Goal: Task Accomplishment & Management: Use online tool/utility

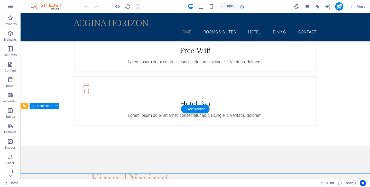
scroll to position [1035, 0]
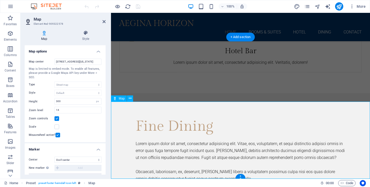
scroll to position [1101, 0]
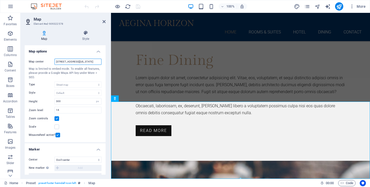
click at [93, 61] on input "28 W 53rd St, 10019 New York" at bounding box center [77, 62] width 47 height 6
type input "K"
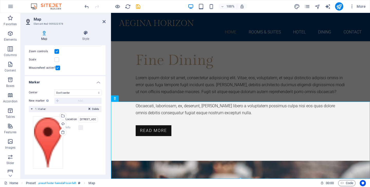
scroll to position [69, 0]
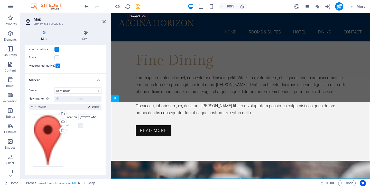
type input "Aegina"
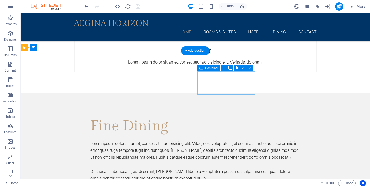
scroll to position [1012, 0]
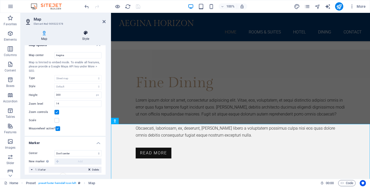
click at [86, 34] on icon at bounding box center [86, 32] width 40 height 5
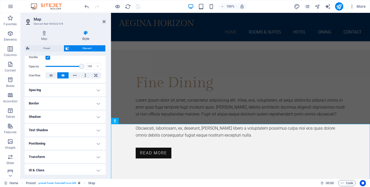
scroll to position [98, 0]
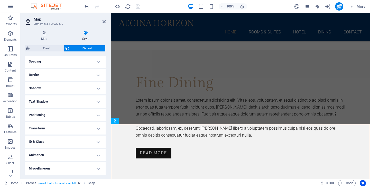
click at [85, 63] on h4 "Spacing" at bounding box center [65, 61] width 81 height 12
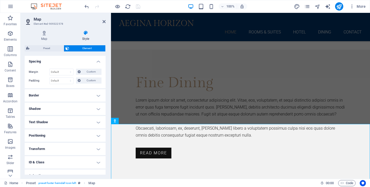
click at [85, 63] on h4 "Spacing" at bounding box center [65, 59] width 81 height 9
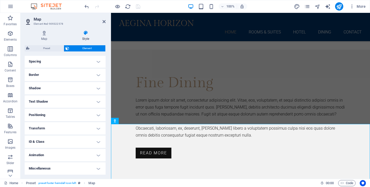
click at [84, 75] on h4 "Border" at bounding box center [65, 75] width 81 height 12
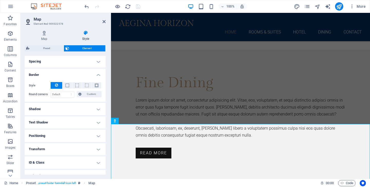
click at [84, 75] on h4 "Border" at bounding box center [65, 73] width 81 height 9
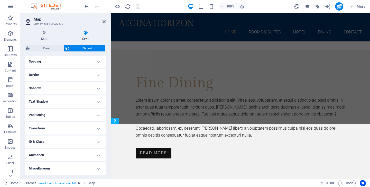
click at [84, 89] on h4 "Shadow" at bounding box center [65, 88] width 81 height 12
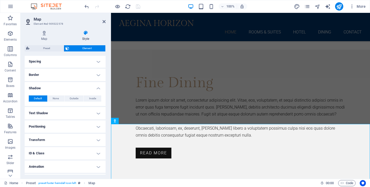
click at [84, 89] on h4 "Shadow" at bounding box center [65, 86] width 81 height 9
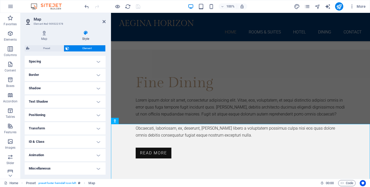
click at [89, 98] on h4 "Text Shadow" at bounding box center [65, 101] width 81 height 12
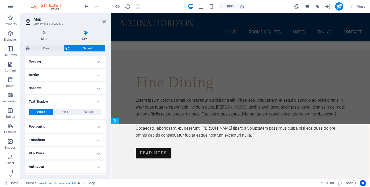
click at [89, 98] on h4 "Text Shadow" at bounding box center [65, 99] width 81 height 9
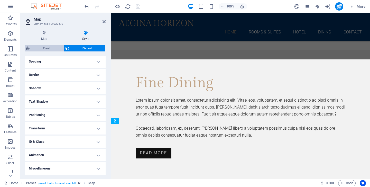
click at [49, 48] on span "Preset" at bounding box center [46, 48] width 31 height 6
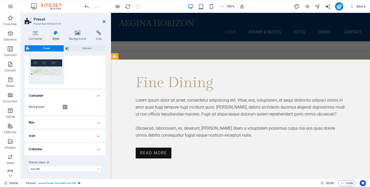
scroll to position [56, 0]
click at [94, 121] on h4 "Box" at bounding box center [65, 121] width 81 height 12
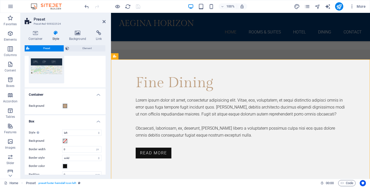
click at [94, 121] on h4 "Box" at bounding box center [65, 119] width 81 height 9
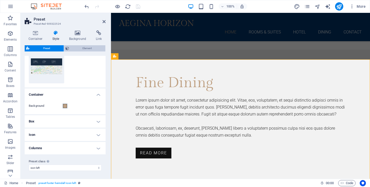
click at [88, 48] on span "Element" at bounding box center [87, 48] width 33 height 6
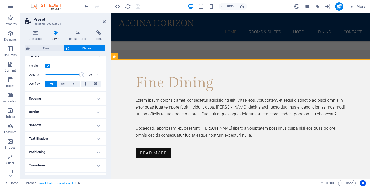
scroll to position [0, 0]
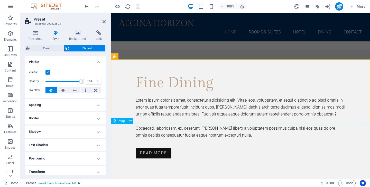
click at [129, 119] on icon at bounding box center [130, 120] width 3 height 5
click at [131, 121] on icon at bounding box center [130, 120] width 3 height 5
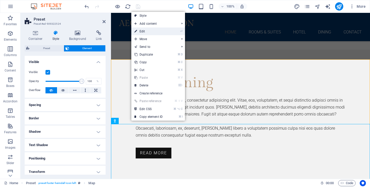
click at [157, 31] on link "⏎ Edit" at bounding box center [148, 31] width 34 height 8
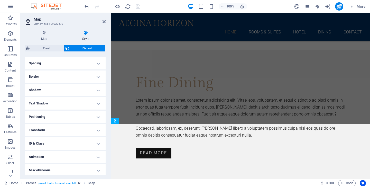
scroll to position [98, 0]
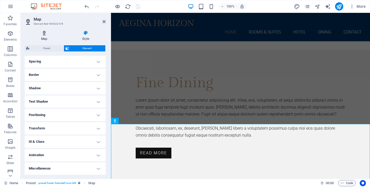
click at [44, 33] on icon at bounding box center [44, 32] width 39 height 5
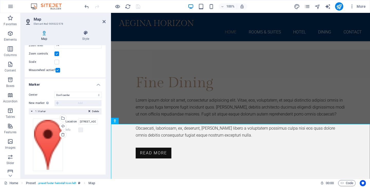
scroll to position [69, 0]
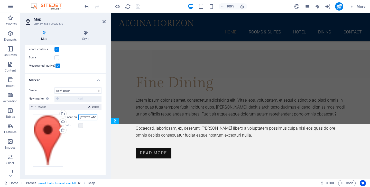
click at [90, 116] on input "28 W 53rd St, 10019 New York" at bounding box center [87, 117] width 19 height 6
click at [94, 117] on input "28 W 53rd St, 10019 New York" at bounding box center [87, 117] width 19 height 6
click at [95, 117] on input "28 W 53rd St, 10019 New York" at bounding box center [87, 117] width 19 height 6
type input "1"
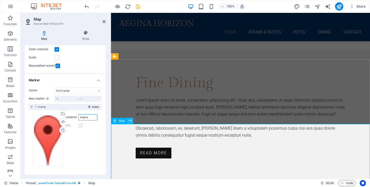
type input "Aegina"
click at [131, 121] on icon at bounding box center [130, 120] width 3 height 5
click at [105, 20] on icon at bounding box center [104, 22] width 3 height 4
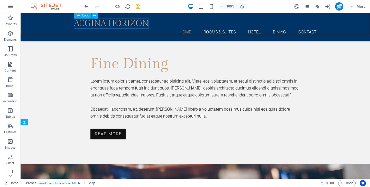
scroll to position [1012, 0]
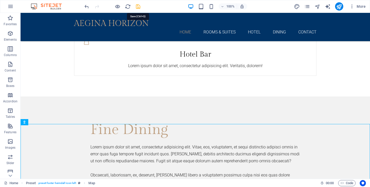
click at [139, 4] on icon "save" at bounding box center [138, 7] width 6 height 6
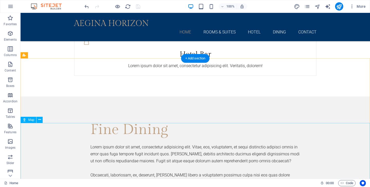
scroll to position [1035, 0]
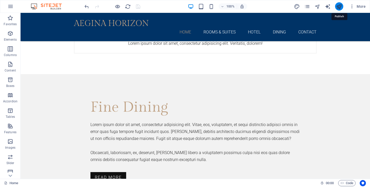
click at [340, 6] on icon "publish" at bounding box center [339, 7] width 6 height 6
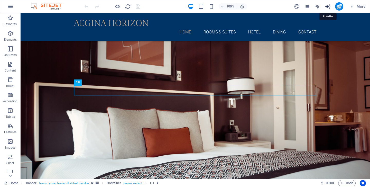
select select "English"
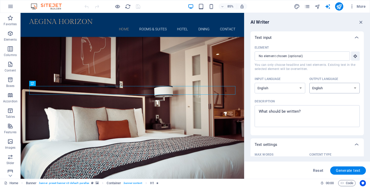
click at [342, 88] on select "Albanian Arabic Armenian Awadhi Azerbaijani Bashkir Basque Belarusian Bengali B…" at bounding box center [334, 88] width 51 height 11
select select "Greek"
click at [309, 83] on select "Albanian Arabic Armenian Awadhi Azerbaijani Bashkir Basque Belarusian Bengali B…" at bounding box center [334, 88] width 51 height 11
click at [352, 169] on span "Generate text" at bounding box center [348, 170] width 24 height 4
type textarea "x"
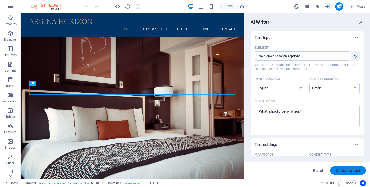
type textarea "x"
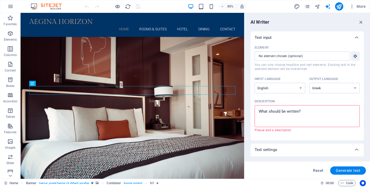
click at [318, 118] on textarea "Description x ​ Please add a description" at bounding box center [307, 116] width 100 height 17
type textarea "x"
click at [296, 88] on select "Albanian Arabic Armenian Awadhi Azerbaijani Bashkir Basque Belarusian Bengali B…" at bounding box center [280, 88] width 51 height 11
select select "Greek"
click at [255, 83] on select "Albanian Arabic Armenian Awadhi Azerbaijani Bashkir Basque Belarusian Bengali B…" at bounding box center [280, 88] width 51 height 11
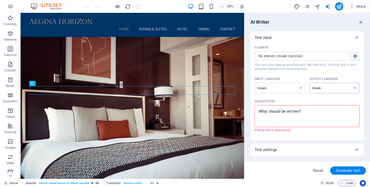
click at [347, 89] on select "Albanian Arabic Armenian Awadhi Azerbaijani Bashkir Basque Belarusian Bengali B…" at bounding box center [334, 88] width 51 height 11
select select "English"
click at [309, 83] on select "Albanian Arabic Armenian Awadhi Azerbaijani Bashkir Basque Belarusian Bengali B…" at bounding box center [334, 88] width 51 height 11
click at [352, 169] on span "Generate text" at bounding box center [348, 170] width 24 height 4
type textarea "x"
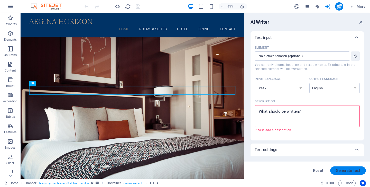
type textarea "x"
click at [355, 58] on icon "button" at bounding box center [355, 56] width 5 height 5
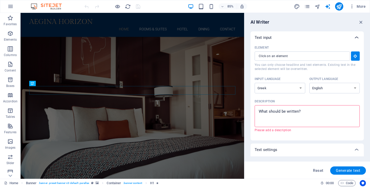
click at [354, 37] on icon at bounding box center [357, 37] width 6 height 6
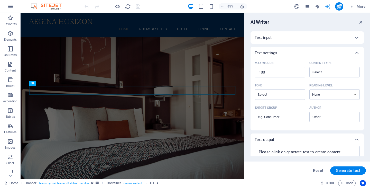
click at [360, 23] on icon "button" at bounding box center [361, 22] width 6 height 6
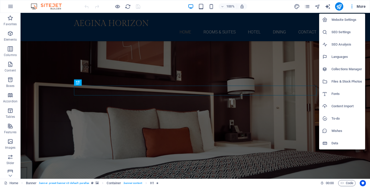
click at [339, 22] on h6 "Website Settings" at bounding box center [346, 20] width 31 height 6
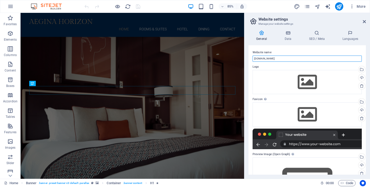
click at [285, 60] on input "[DOMAIN_NAME]" at bounding box center [307, 58] width 109 height 6
type input "a"
click at [274, 58] on input "Aegina" at bounding box center [307, 58] width 109 height 6
type input "Aegina Horizon"
click at [305, 64] on label "Logo" at bounding box center [307, 67] width 109 height 6
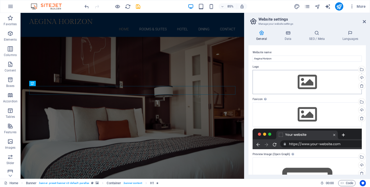
scroll to position [46, 0]
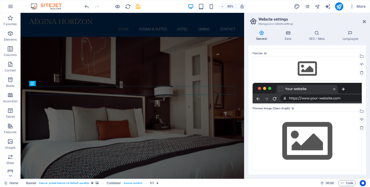
click at [327, 93] on div at bounding box center [307, 93] width 109 height 21
click at [316, 108] on label "Preview Image (Open Graph) This image will be shown when the website is shared …" at bounding box center [307, 108] width 109 height 6
click at [275, 108] on label "Preview Image (Open Graph) This image will be shown when the website is shared …" at bounding box center [307, 108] width 109 height 6
click at [289, 35] on icon at bounding box center [288, 32] width 22 height 5
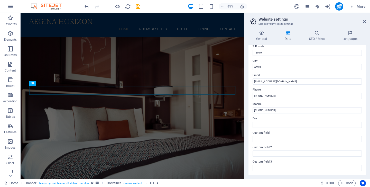
scroll to position [77, 0]
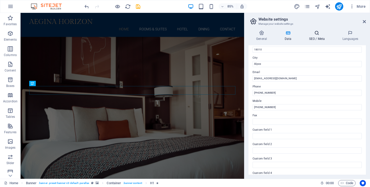
click at [317, 32] on icon at bounding box center [316, 32] width 31 height 5
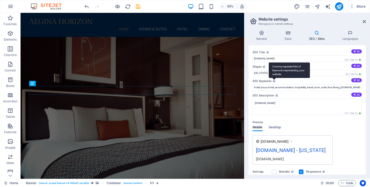
click at [270, 73] on div "Comma-separated list of keywords representing your website." at bounding box center [289, 69] width 41 height 15
click at [270, 84] on input "hotel, luxury hotel, accommodation, hospitality, travel, room, suite, fine dini…" at bounding box center [307, 87] width 109 height 6
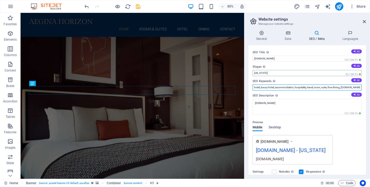
scroll to position [0, 20]
click at [265, 73] on input "New York" at bounding box center [307, 73] width 109 height 6
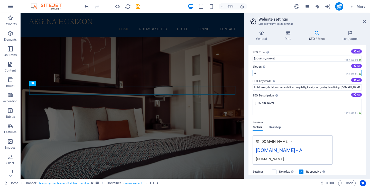
type input "Aegina"
click at [304, 65] on label "Slogan The slogan of your website. AI" at bounding box center [307, 67] width 109 height 6
click at [304, 70] on input "Aegina" at bounding box center [307, 73] width 109 height 6
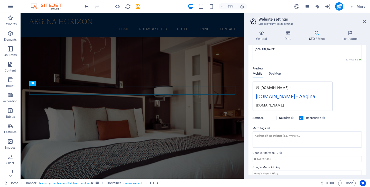
scroll to position [60, 0]
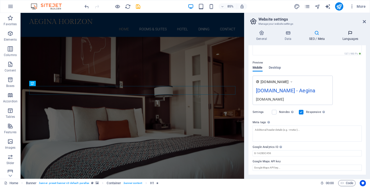
click at [350, 38] on h4 "Languages" at bounding box center [349, 35] width 31 height 11
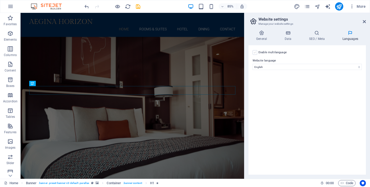
click at [255, 52] on label at bounding box center [255, 52] width 5 height 5
click at [0, 0] on input "Enable multilanguage To disable multilanguage delete all languages until only o…" at bounding box center [0, 0] width 0 height 0
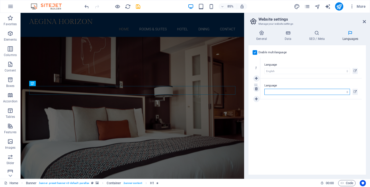
click at [282, 93] on select "Abkhazian Afar Afrikaans Akan Albanian Amharic Arabic Aragonese Armenian Assame…" at bounding box center [307, 92] width 86 height 6
select select "56"
click at [264, 89] on select "Abkhazian Afar Afrikaans Akan Albanian Amharic Arabic Aragonese Armenian Assame…" at bounding box center [307, 92] width 86 height 6
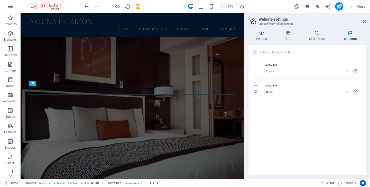
click at [294, 144] on div "Enable multilanguage To disable multilanguage delete all languages until only o…" at bounding box center [306, 109] width 117 height 129
click at [356, 93] on icon at bounding box center [355, 92] width 3 height 6
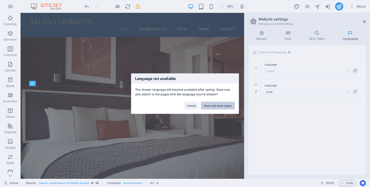
click at [221, 105] on button "Save and show pages" at bounding box center [218, 105] width 34 height 8
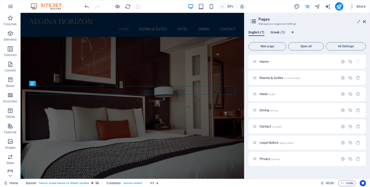
click at [280, 33] on span "Greek (1)" at bounding box center [278, 32] width 14 height 7
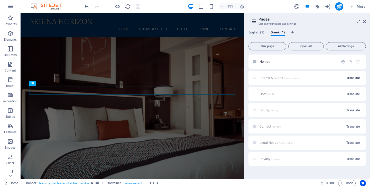
click at [354, 78] on span "Translate" at bounding box center [352, 78] width 13 height 4
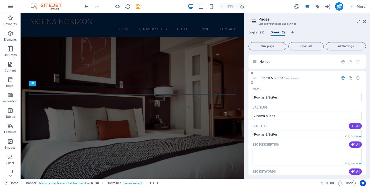
click at [356, 124] on span "AI" at bounding box center [355, 126] width 9 height 4
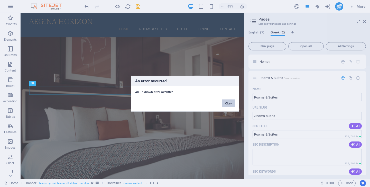
click at [229, 104] on button "Okay" at bounding box center [228, 103] width 13 height 8
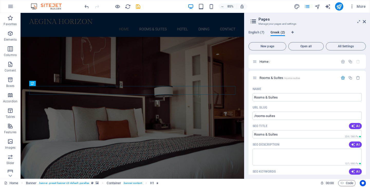
click at [342, 78] on icon "button" at bounding box center [343, 78] width 4 height 4
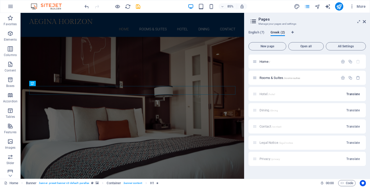
click at [352, 94] on span "Translate" at bounding box center [352, 94] width 13 height 4
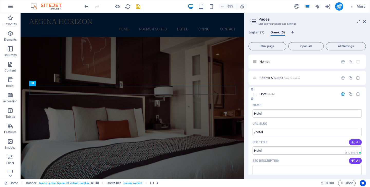
click at [355, 143] on span "AI" at bounding box center [355, 142] width 9 height 4
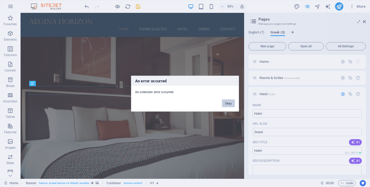
click at [227, 103] on button "Okay" at bounding box center [228, 103] width 13 height 8
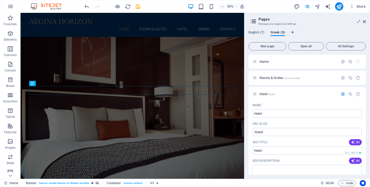
click at [342, 93] on icon "button" at bounding box center [343, 94] width 4 height 4
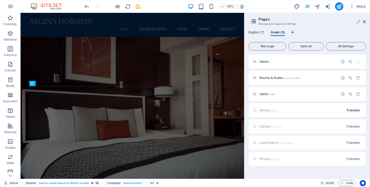
click at [356, 111] on span "Translate" at bounding box center [352, 110] width 13 height 4
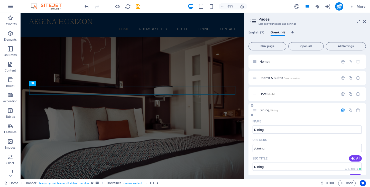
click at [342, 111] on icon "button" at bounding box center [343, 110] width 4 height 4
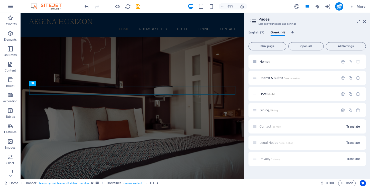
click at [349, 124] on span "Translate" at bounding box center [352, 126] width 13 height 4
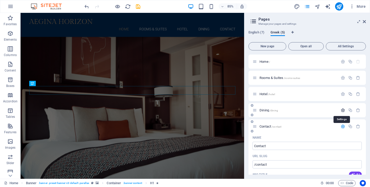
click at [341, 109] on icon "button" at bounding box center [343, 110] width 4 height 4
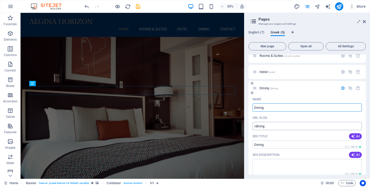
scroll to position [23, 0]
click at [342, 87] on icon "button" at bounding box center [343, 87] width 4 height 4
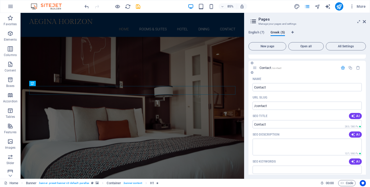
scroll to position [56, 0]
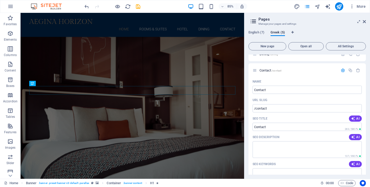
click at [341, 71] on icon "button" at bounding box center [343, 70] width 4 height 4
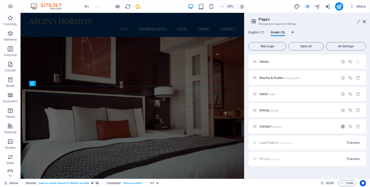
scroll to position [0, 0]
click at [352, 143] on span "Translate" at bounding box center [352, 143] width 13 height 4
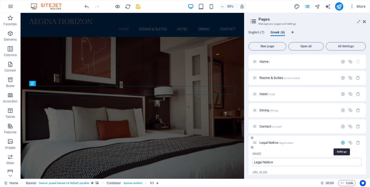
click at [341, 142] on icon "button" at bounding box center [343, 142] width 4 height 4
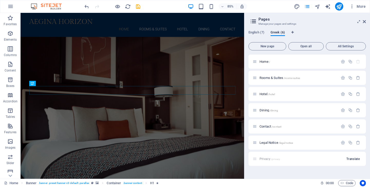
click at [355, 160] on span "Translate" at bounding box center [352, 159] width 13 height 4
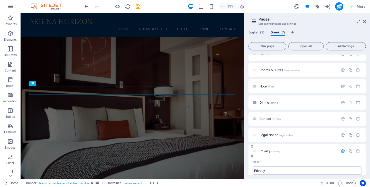
click at [341, 152] on icon "button" at bounding box center [343, 151] width 4 height 4
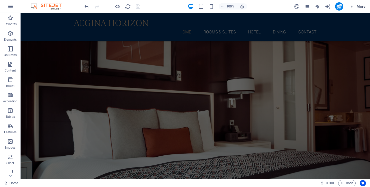
click at [359, 9] on span "More" at bounding box center [357, 6] width 16 height 5
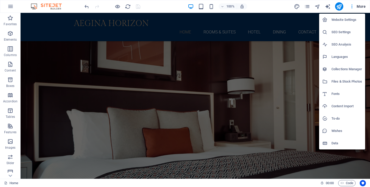
click at [349, 58] on h6 "Languages" at bounding box center [346, 57] width 31 height 6
select select "41"
select select "56"
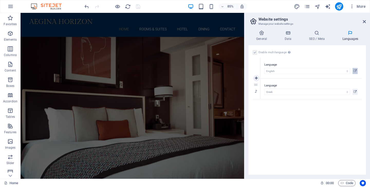
click at [356, 69] on icon at bounding box center [355, 71] width 3 height 6
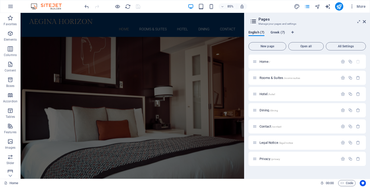
click at [278, 31] on span "Greek (7)" at bounding box center [278, 32] width 14 height 7
click at [348, 49] on button "All Settings" at bounding box center [346, 46] width 40 height 8
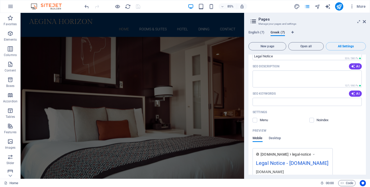
scroll to position [1136, 0]
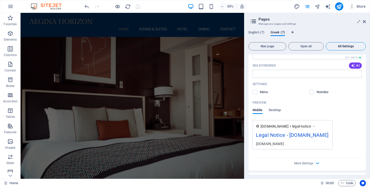
click at [347, 47] on span "All Settings" at bounding box center [345, 46] width 35 height 3
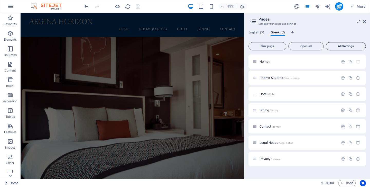
scroll to position [0, 0]
click at [313, 63] on p "Home /" at bounding box center [297, 61] width 77 height 3
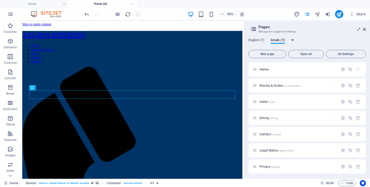
click at [359, 28] on icon at bounding box center [359, 29] width 0 height 4
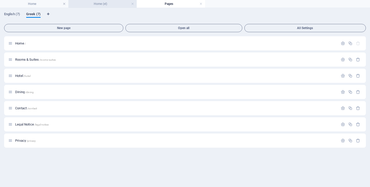
click at [111, 3] on h4 "Home (el)" at bounding box center [102, 4] width 68 height 6
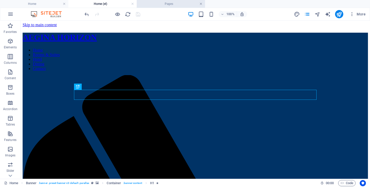
click at [201, 5] on link at bounding box center [200, 4] width 3 height 5
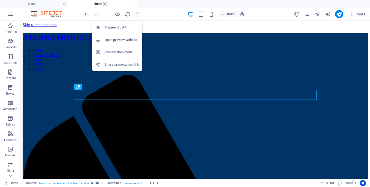
click at [118, 40] on h6 "Open preview website" at bounding box center [122, 40] width 34 height 6
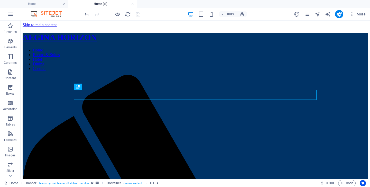
click at [170, 12] on div "100% More" at bounding box center [225, 14] width 284 height 8
click at [133, 3] on link at bounding box center [132, 4] width 3 height 5
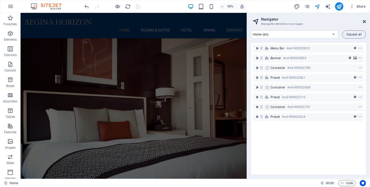
click at [365, 22] on icon at bounding box center [364, 22] width 3 height 4
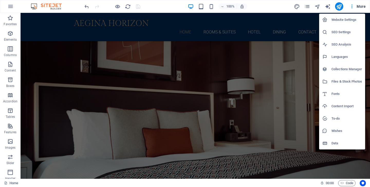
click at [338, 92] on h6 "Fonts" at bounding box center [346, 94] width 31 height 6
select select "popularity"
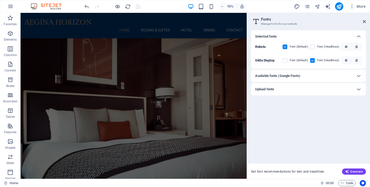
click at [327, 85] on div "Upload fonts" at bounding box center [308, 89] width 115 height 12
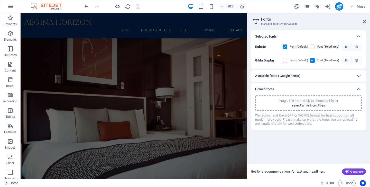
click at [326, 77] on div "Available fonts (Google Fonts)" at bounding box center [303, 76] width 97 height 6
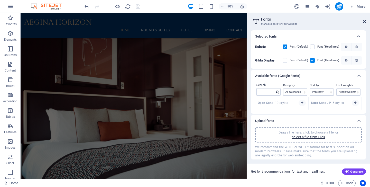
click at [365, 21] on icon at bounding box center [364, 22] width 3 height 4
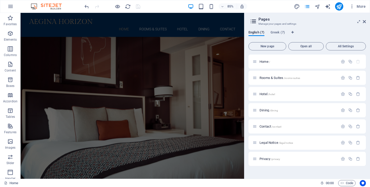
click at [274, 22] on h3 "Manage your pages and settings" at bounding box center [306, 24] width 97 height 5
click at [255, 20] on icon at bounding box center [253, 21] width 8 height 7
click at [293, 32] on icon "Language Tabs" at bounding box center [292, 32] width 2 height 3
select select "41"
select select "56"
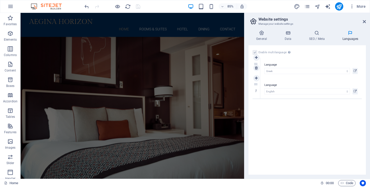
drag, startPoint x: 256, startPoint y: 84, endPoint x: 253, endPoint y: 63, distance: 20.9
select select "56"
click at [365, 21] on icon at bounding box center [364, 22] width 3 height 4
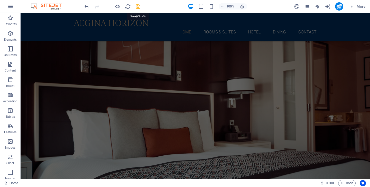
click at [138, 7] on icon "save" at bounding box center [138, 7] width 6 height 6
click at [260, 6] on div "100% More" at bounding box center [225, 6] width 284 height 8
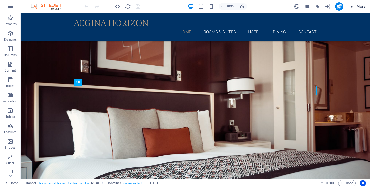
click at [363, 7] on span "More" at bounding box center [357, 6] width 16 height 5
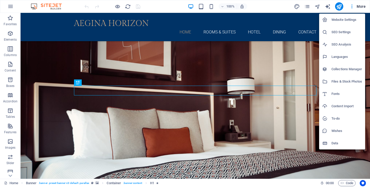
click at [340, 57] on h6 "Languages" at bounding box center [346, 57] width 31 height 6
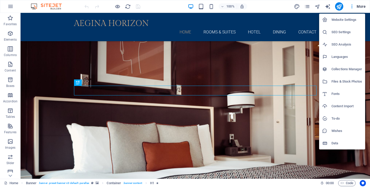
select select "56"
select select "41"
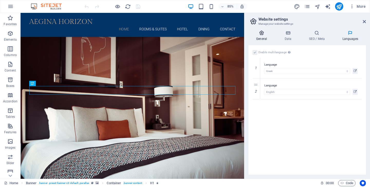
click at [261, 34] on icon at bounding box center [261, 32] width 26 height 5
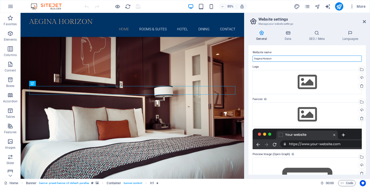
click at [281, 58] on input "Aegina Horizon" at bounding box center [307, 58] width 109 height 6
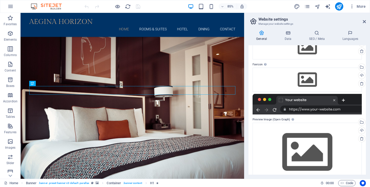
scroll to position [46, 0]
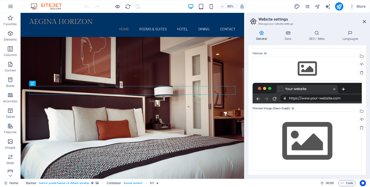
click at [325, 99] on div at bounding box center [307, 93] width 109 height 21
click at [306, 98] on div at bounding box center [307, 93] width 109 height 21
click at [331, 89] on div at bounding box center [307, 93] width 109 height 21
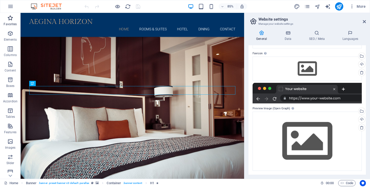
click at [11, 20] on icon "button" at bounding box center [10, 18] width 6 height 6
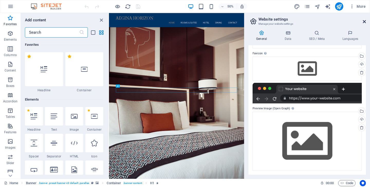
click at [365, 22] on icon at bounding box center [364, 22] width 3 height 4
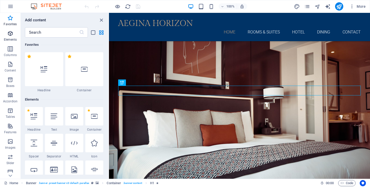
click at [14, 34] on span "Elements" at bounding box center [10, 36] width 21 height 12
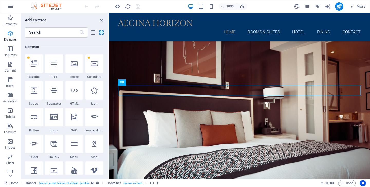
scroll to position [55, 0]
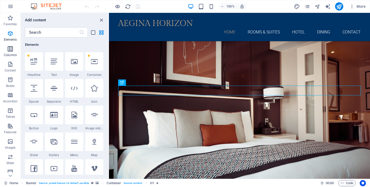
click at [8, 48] on icon "button" at bounding box center [10, 49] width 6 height 6
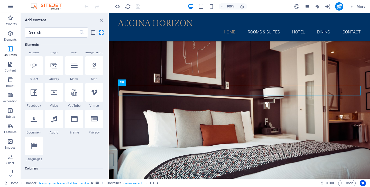
scroll to position [254, 0]
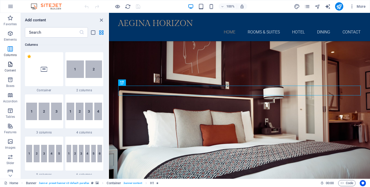
click at [10, 67] on icon "button" at bounding box center [10, 64] width 6 height 6
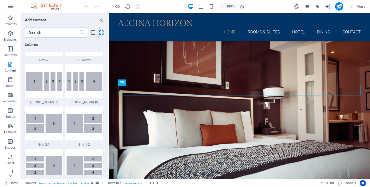
scroll to position [899, 0]
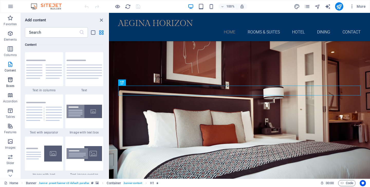
click at [10, 83] on span "Boxes" at bounding box center [10, 83] width 21 height 12
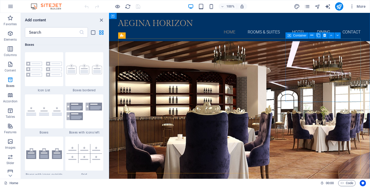
scroll to position [484, 0]
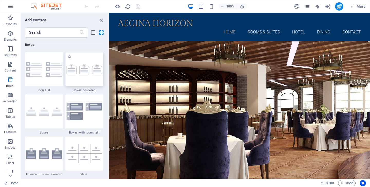
click at [80, 74] on img at bounding box center [85, 69] width 36 height 10
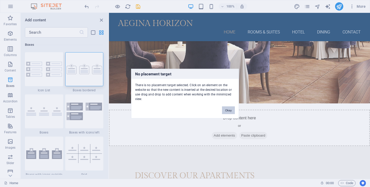
click at [227, 109] on button "Okay" at bounding box center [228, 110] width 13 height 8
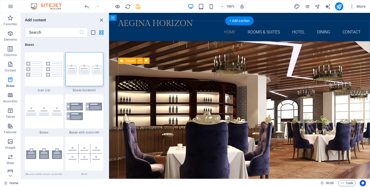
scroll to position [479, 0]
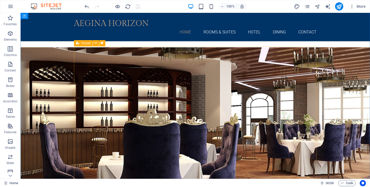
scroll to position [449, 0]
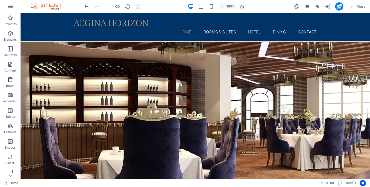
click at [11, 80] on icon "button" at bounding box center [10, 80] width 6 height 6
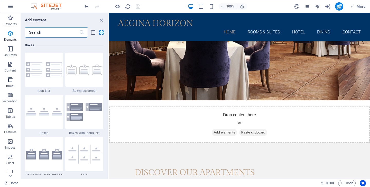
scroll to position [1417, 0]
click at [89, 72] on img at bounding box center [85, 69] width 36 height 10
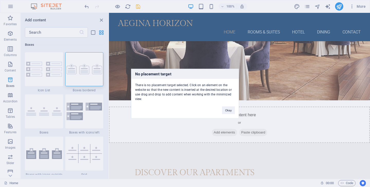
click at [90, 81] on div "No placement target There is no placement target selected. Click on an element …" at bounding box center [185, 93] width 370 height 187
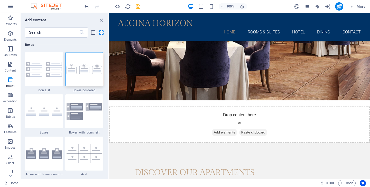
click at [90, 81] on div at bounding box center [84, 69] width 38 height 34
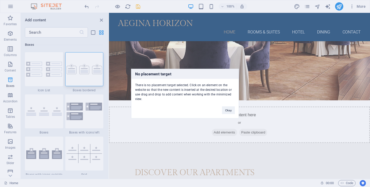
click at [59, 71] on div "No placement target There is no placement target selected. Click on an element …" at bounding box center [185, 93] width 370 height 187
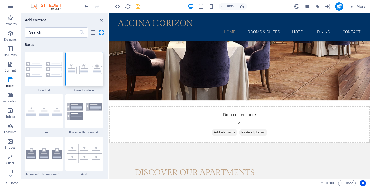
click at [59, 71] on img at bounding box center [44, 69] width 36 height 15
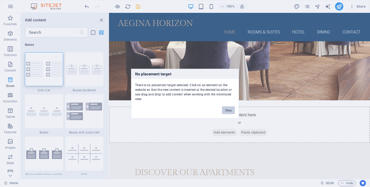
click at [226, 109] on button "Okay" at bounding box center [228, 110] width 13 height 8
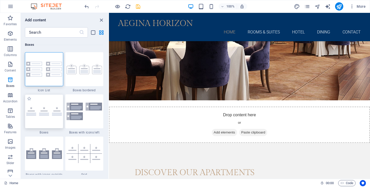
click at [44, 120] on div at bounding box center [44, 111] width 38 height 34
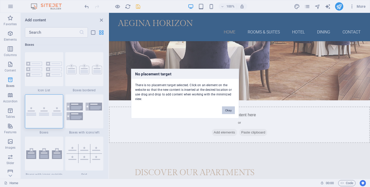
click at [227, 108] on button "Okay" at bounding box center [228, 110] width 13 height 8
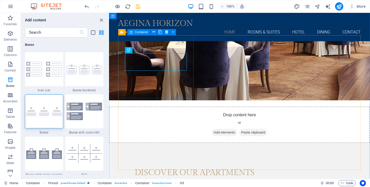
click at [153, 32] on icon at bounding box center [153, 31] width 3 height 5
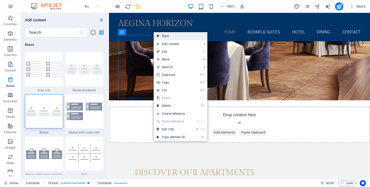
click at [181, 35] on link "Style" at bounding box center [181, 36] width 54 height 8
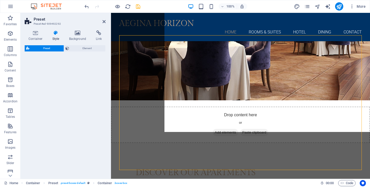
select select "px"
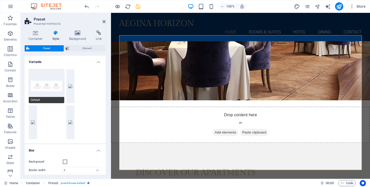
click at [49, 80] on button "Default" at bounding box center [46, 86] width 35 height 34
type input "0"
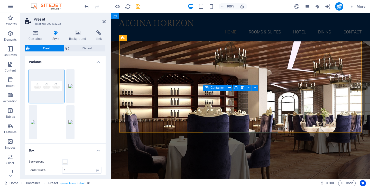
scroll to position [481, 0]
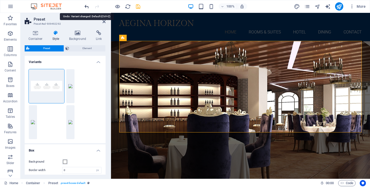
click at [84, 7] on icon "undo" at bounding box center [87, 7] width 6 height 6
type input "2"
type input "1.5"
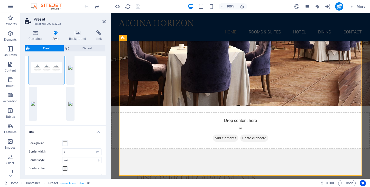
scroll to position [17, 0]
click at [33, 99] on button "Icons outside" at bounding box center [33, 105] width 8 height 34
type input "0"
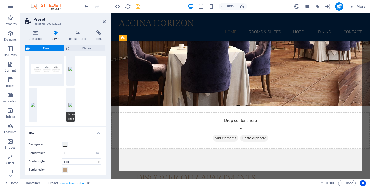
click at [71, 94] on button "icons-right" at bounding box center [70, 105] width 8 height 34
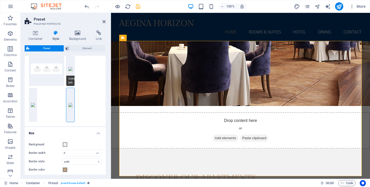
click at [72, 62] on button "Icons left" at bounding box center [70, 69] width 8 height 34
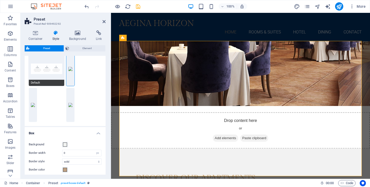
click at [49, 72] on button "Default" at bounding box center [46, 69] width 35 height 34
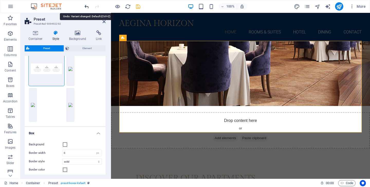
click at [86, 8] on icon "undo" at bounding box center [87, 7] width 6 height 6
type input "1"
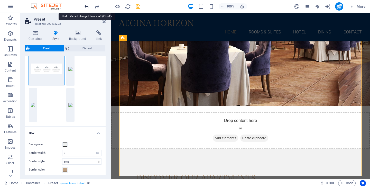
click at [86, 8] on icon "undo" at bounding box center [87, 7] width 6 height 6
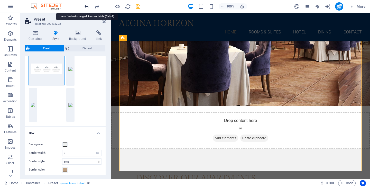
click at [86, 8] on icon "undo" at bounding box center [87, 7] width 6 height 6
type input "2"
type input "1.5"
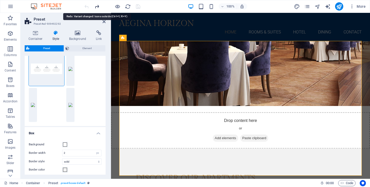
type input "0"
type input "1"
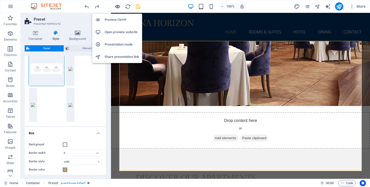
click at [117, 6] on icon "button" at bounding box center [118, 7] width 6 height 6
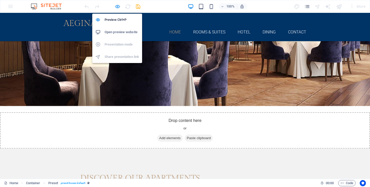
scroll to position [436, 0]
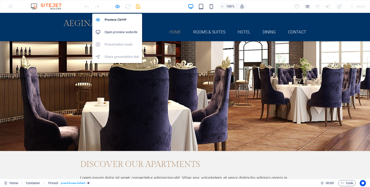
click at [117, 6] on icon "button" at bounding box center [118, 7] width 6 height 6
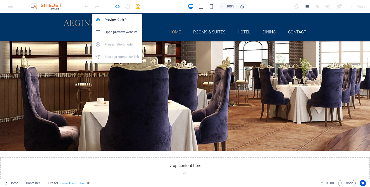
select select "px"
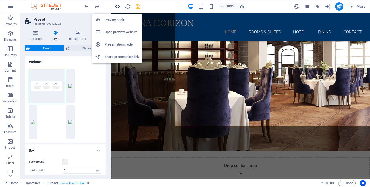
scroll to position [481, 0]
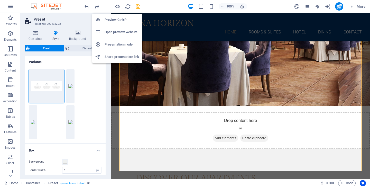
click at [121, 44] on h6 "Presentation mode" at bounding box center [122, 44] width 34 height 6
click at [120, 44] on h6 "Presentation mode" at bounding box center [122, 44] width 34 height 6
click at [119, 33] on h6 "Open preview website" at bounding box center [122, 32] width 34 height 6
